Goal: Check status: Check status

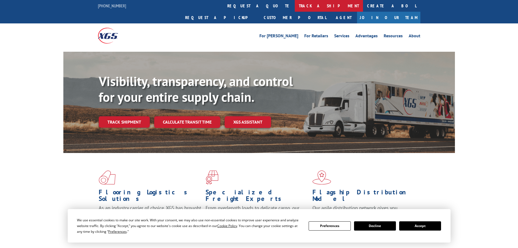
click at [295, 8] on link "track a shipment" at bounding box center [329, 6] width 68 height 12
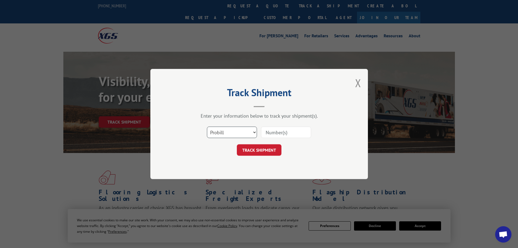
click at [245, 129] on select "Select category... Probill BOL PO" at bounding box center [232, 131] width 50 height 11
select select "po"
click at [207, 126] on select "Select category... Probill BOL PO" at bounding box center [232, 131] width 50 height 11
click at [277, 132] on input at bounding box center [286, 131] width 50 height 11
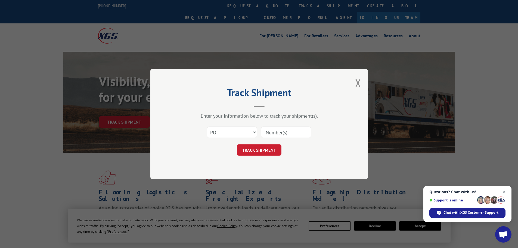
paste input "87536878"
type input "87536878"
click at [237, 144] on button "TRACK SHIPMENT" at bounding box center [259, 149] width 45 height 11
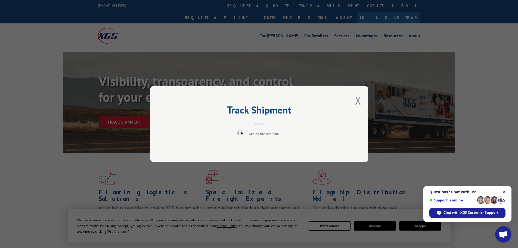
click at [504, 192] on span "Close chat" at bounding box center [503, 191] width 7 height 7
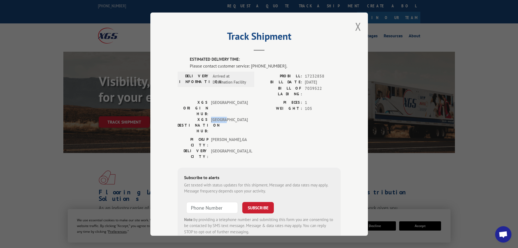
drag, startPoint x: 209, startPoint y: 104, endPoint x: 228, endPoint y: 104, distance: 19.3
click at [228, 116] on span "CHICAGO" at bounding box center [229, 124] width 37 height 17
click at [215, 136] on span "DALTON , GA" at bounding box center [229, 141] width 37 height 11
drag, startPoint x: 208, startPoint y: 123, endPoint x: 231, endPoint y: 122, distance: 23.4
click at [231, 148] on div "DELIVERY CITY: YORKVILLE , IL" at bounding box center [213, 153] width 73 height 11
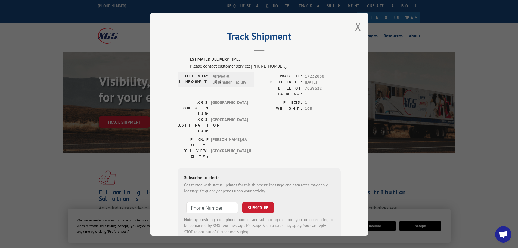
click at [342, 126] on div "Track Shipment ESTIMATED DELIVERY TIME: Please contact customer service: (844) …" at bounding box center [258, 123] width 217 height 223
click at [355, 26] on button "Close modal" at bounding box center [358, 26] width 6 height 14
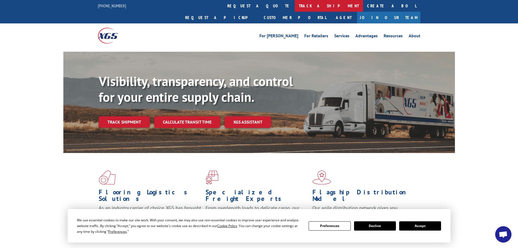
click at [295, 4] on link "track a shipment" at bounding box center [329, 6] width 68 height 12
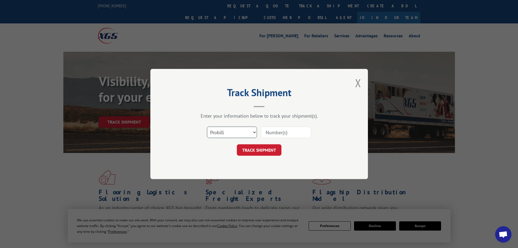
click at [213, 130] on select "Select category... Probill BOL PO" at bounding box center [232, 131] width 50 height 11
select select "bol"
click at [207, 126] on select "Select category... Probill BOL PO" at bounding box center [232, 131] width 50 height 11
click at [272, 127] on input at bounding box center [286, 131] width 50 height 11
paste input "7039522"
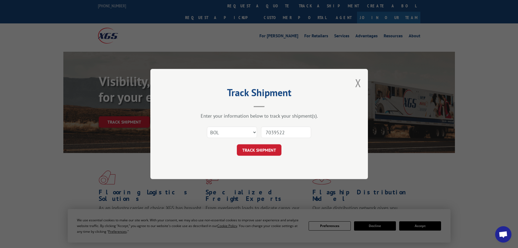
type input "7039522"
click at [237, 144] on button "TRACK SHIPMENT" at bounding box center [259, 149] width 45 height 11
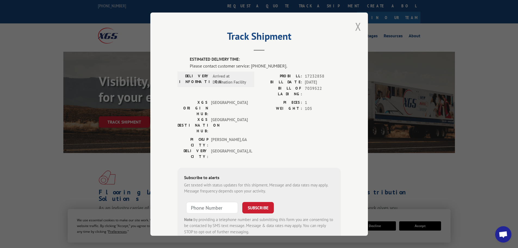
click at [355, 30] on button "Close modal" at bounding box center [358, 26] width 6 height 14
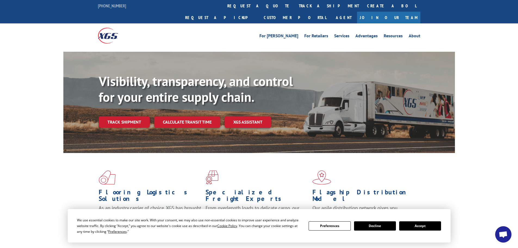
click at [108, 28] on img at bounding box center [108, 35] width 20 height 15
